Goal: Check status

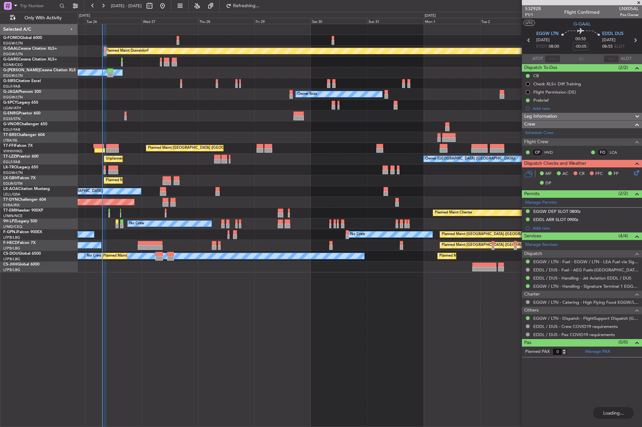
click at [177, 323] on div "Planned Maint Dusseldorf Owner Unplanned Maint [GEOGRAPHIC_DATA] ([GEOGRAPHIC_D…" at bounding box center [360, 225] width 565 height 403
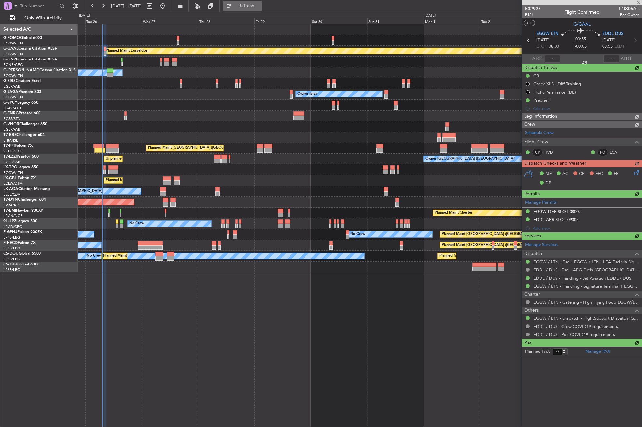
click at [260, 5] on span "Refresh" at bounding box center [246, 6] width 27 height 5
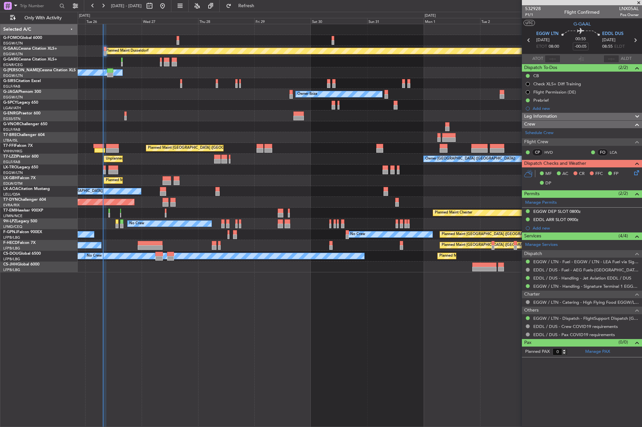
click at [172, 291] on div "Planned Maint Dusseldorf Owner Unplanned Maint [GEOGRAPHIC_DATA] ([GEOGRAPHIC_D…" at bounding box center [360, 225] width 565 height 403
click at [169, 340] on div "Planned Maint Dusseldorf Owner Unplanned Maint [GEOGRAPHIC_DATA] ([GEOGRAPHIC_D…" at bounding box center [360, 225] width 565 height 403
click at [199, 322] on div "Planned Maint Dusseldorf Owner Unplanned Maint [GEOGRAPHIC_DATA] ([GEOGRAPHIC_D…" at bounding box center [360, 225] width 565 height 403
click at [253, 2] on button "Refreshing..." at bounding box center [242, 6] width 39 height 10
click at [206, 322] on div "Planned Maint Dusseldorf Owner Unplanned Maint [GEOGRAPHIC_DATA] ([GEOGRAPHIC_D…" at bounding box center [360, 225] width 565 height 403
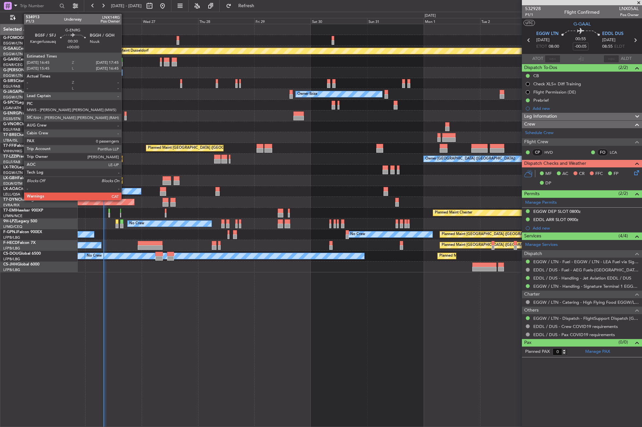
click at [124, 119] on div at bounding box center [125, 118] width 3 height 5
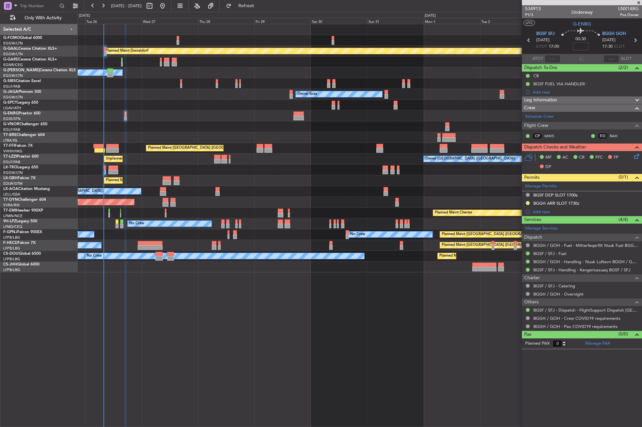
click at [174, 348] on div "Planned Maint Dusseldorf Owner Unplanned Maint [GEOGRAPHIC_DATA] ([GEOGRAPHIC_D…" at bounding box center [360, 225] width 565 height 403
click at [149, 327] on div "Planned Maint Dusseldorf Owner Unplanned Maint [GEOGRAPHIC_DATA] ([GEOGRAPHIC_D…" at bounding box center [360, 225] width 565 height 403
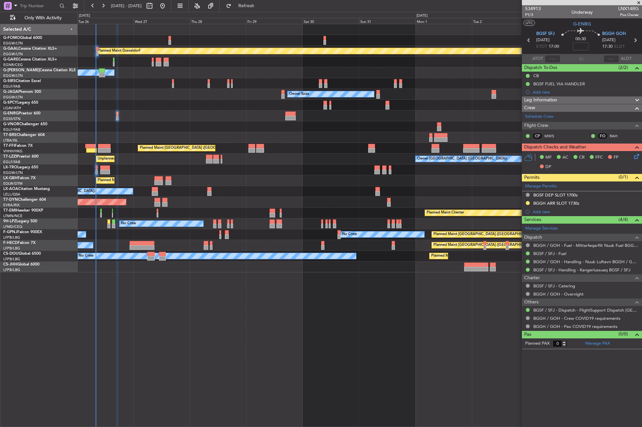
click at [140, 328] on div "Planned Maint Dusseldorf Owner Unplanned Maint [GEOGRAPHIC_DATA] ([GEOGRAPHIC_D…" at bounding box center [360, 225] width 565 height 403
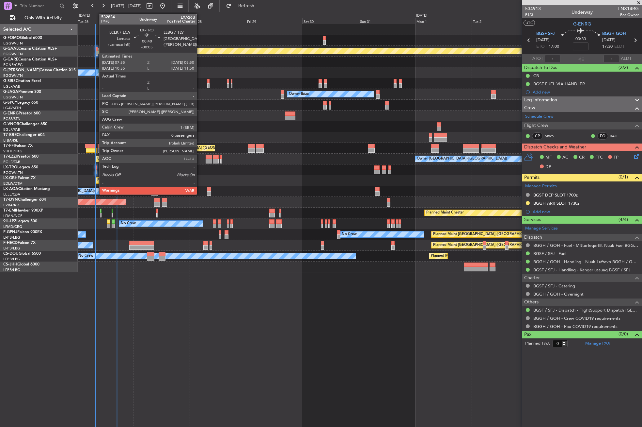
click at [96, 169] on div at bounding box center [96, 167] width 2 height 5
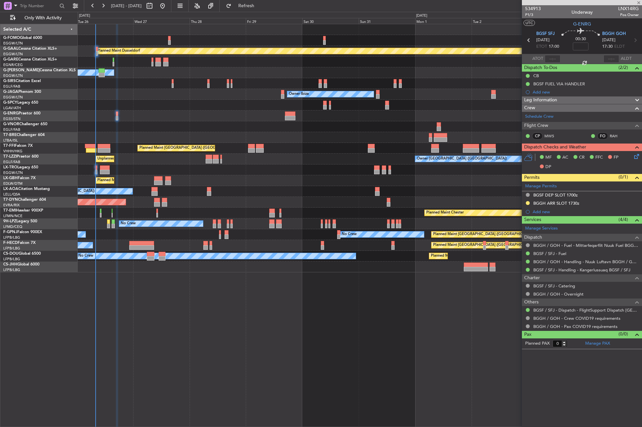
type input "-00:05"
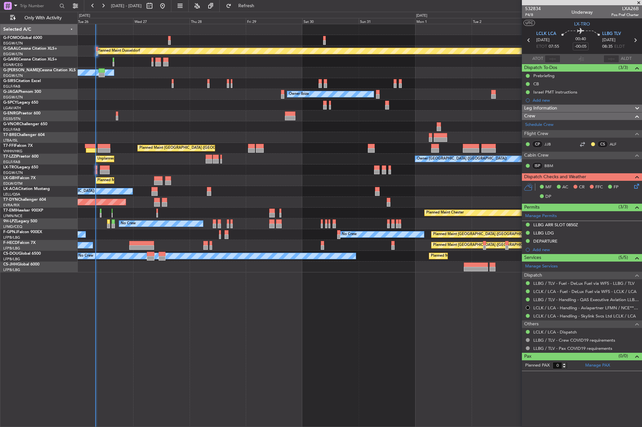
click at [168, 360] on div "Planned Maint Dusseldorf Owner Unplanned Maint [GEOGRAPHIC_DATA] ([GEOGRAPHIC_D…" at bounding box center [360, 225] width 565 height 403
click at [175, 326] on div "Planned Maint Dusseldorf Owner Unplanned Maint [GEOGRAPHIC_DATA] ([GEOGRAPHIC_D…" at bounding box center [360, 225] width 565 height 403
click at [178, 342] on div "Planned Maint Dusseldorf Owner Unplanned Maint [GEOGRAPHIC_DATA] ([GEOGRAPHIC_D…" at bounding box center [360, 225] width 565 height 403
click at [255, 6] on span "Refresh" at bounding box center [246, 6] width 27 height 5
type input "07:59"
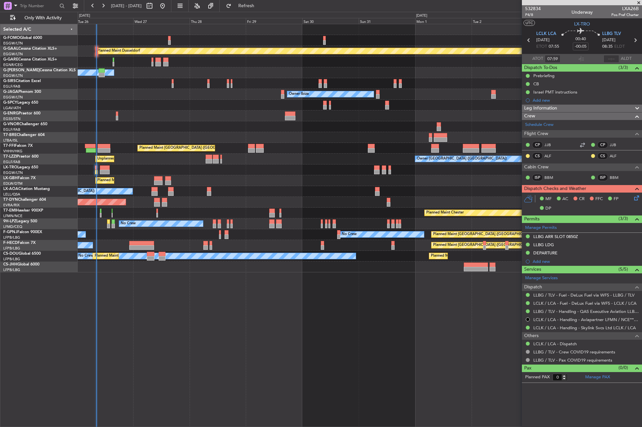
click at [234, 316] on div "Planned Maint Dusseldorf Owner Unplanned Maint [GEOGRAPHIC_DATA] ([GEOGRAPHIC_D…" at bounding box center [360, 225] width 565 height 403
click at [238, 337] on div "Planned Maint Dusseldorf Owner Unplanned Maint [GEOGRAPHIC_DATA] ([GEOGRAPHIC_D…" at bounding box center [360, 225] width 565 height 403
click at [251, 87] on div "Unplanned Maint Oxford ([GEOGRAPHIC_DATA])" at bounding box center [360, 83] width 564 height 11
